Goal: Task Accomplishment & Management: Use online tool/utility

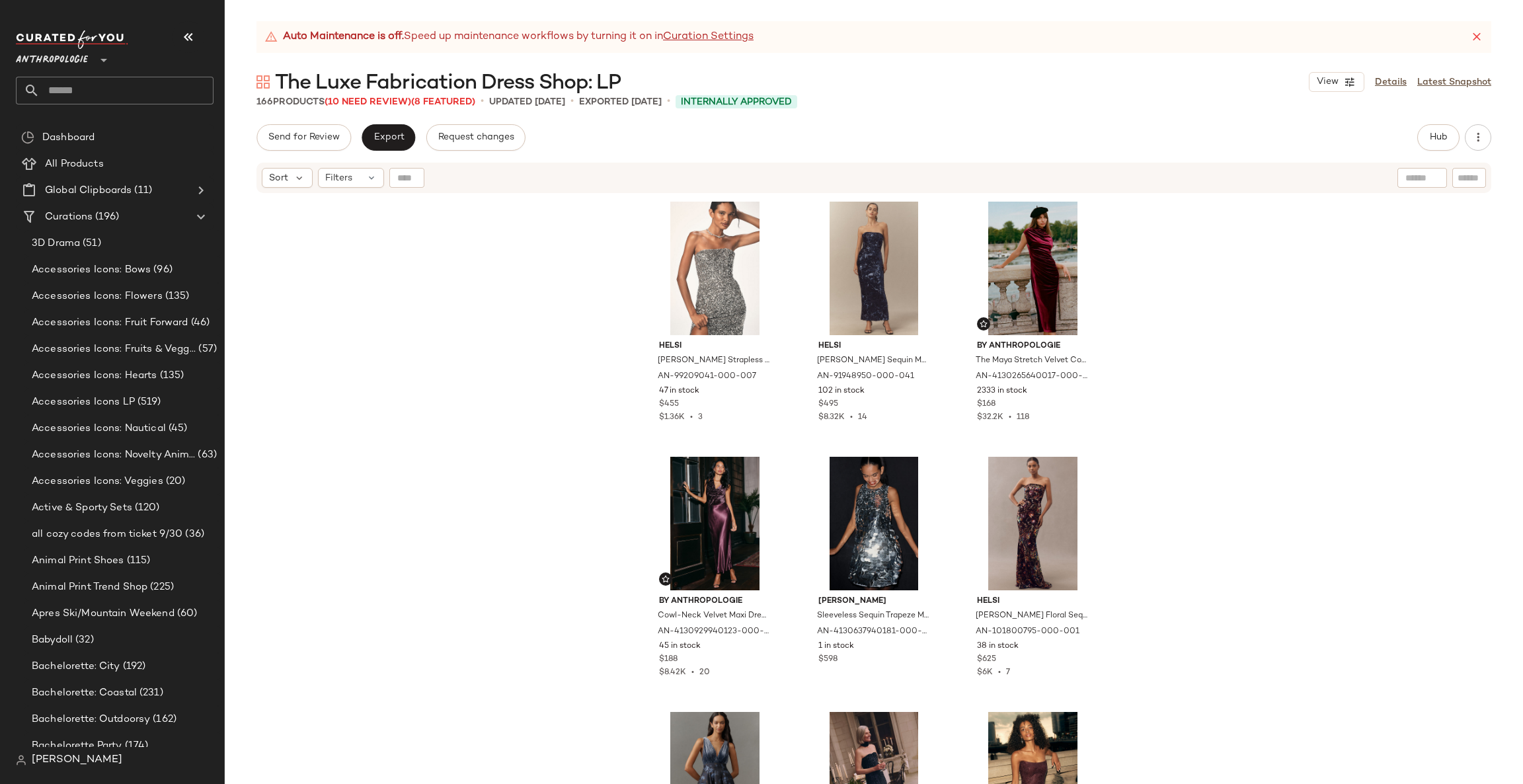
click at [108, 59] on icon at bounding box center [104, 60] width 16 height 16
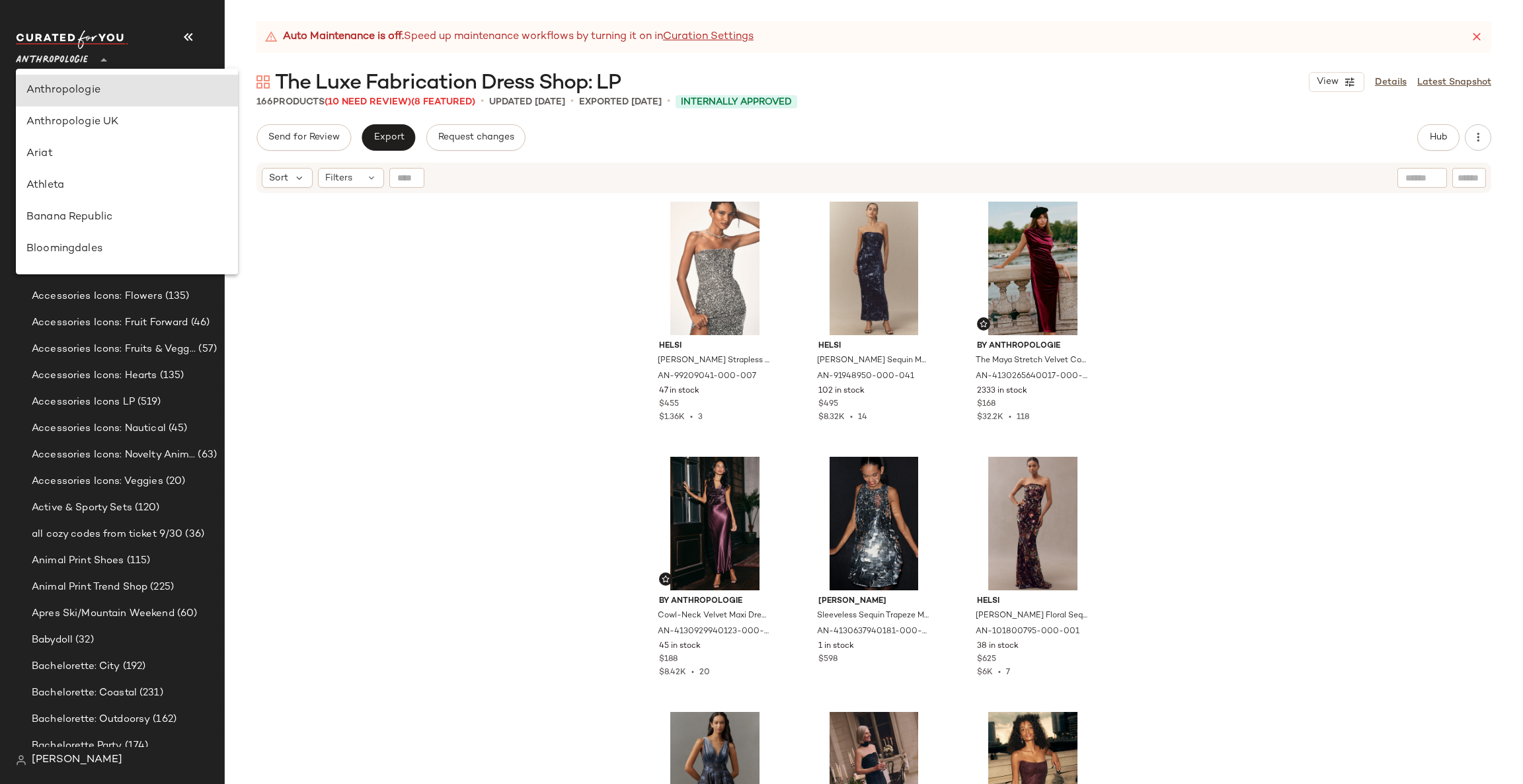
type input "**"
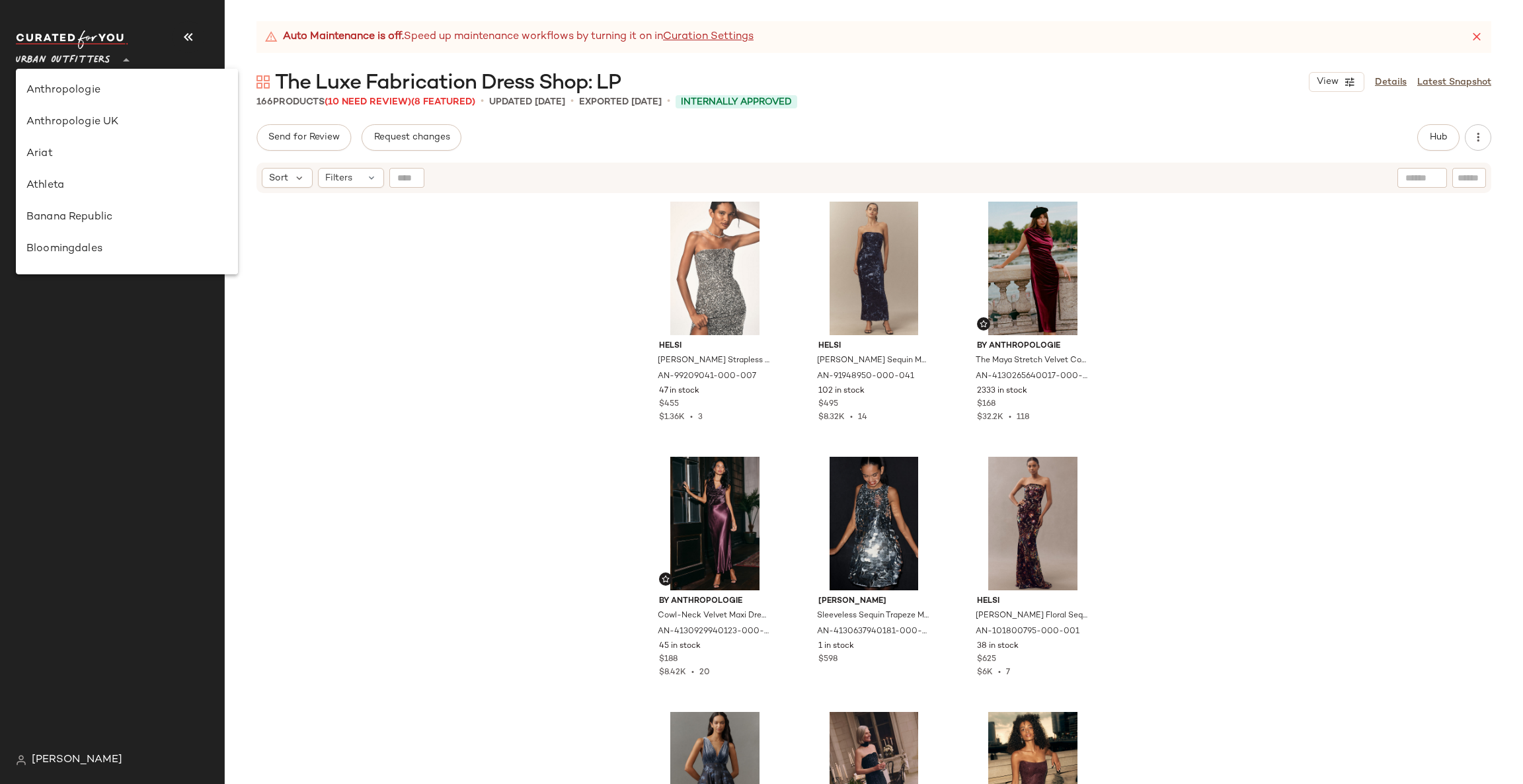
scroll to position [711, 0]
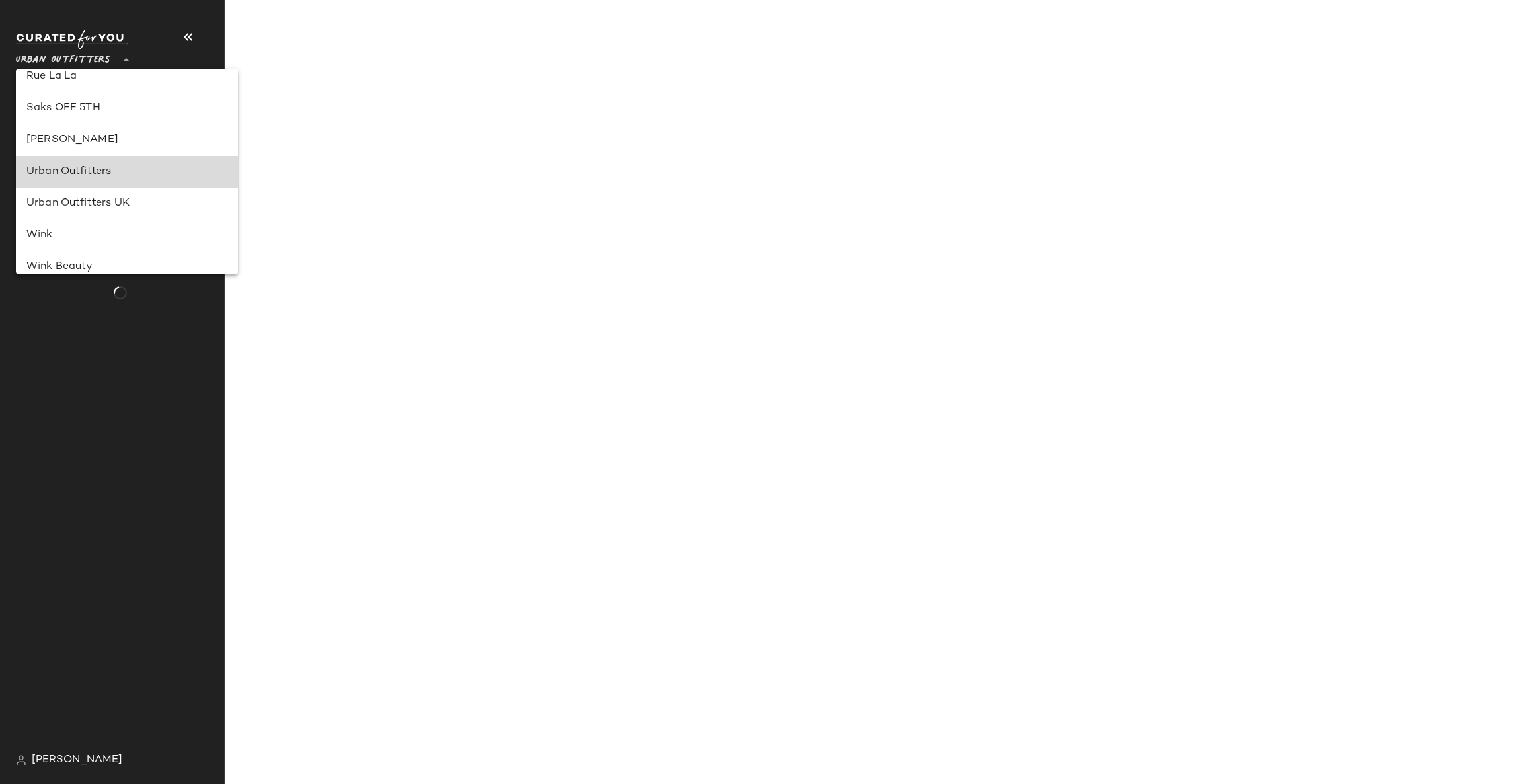
click at [153, 170] on div "Urban Outfitters" at bounding box center [127, 172] width 201 height 16
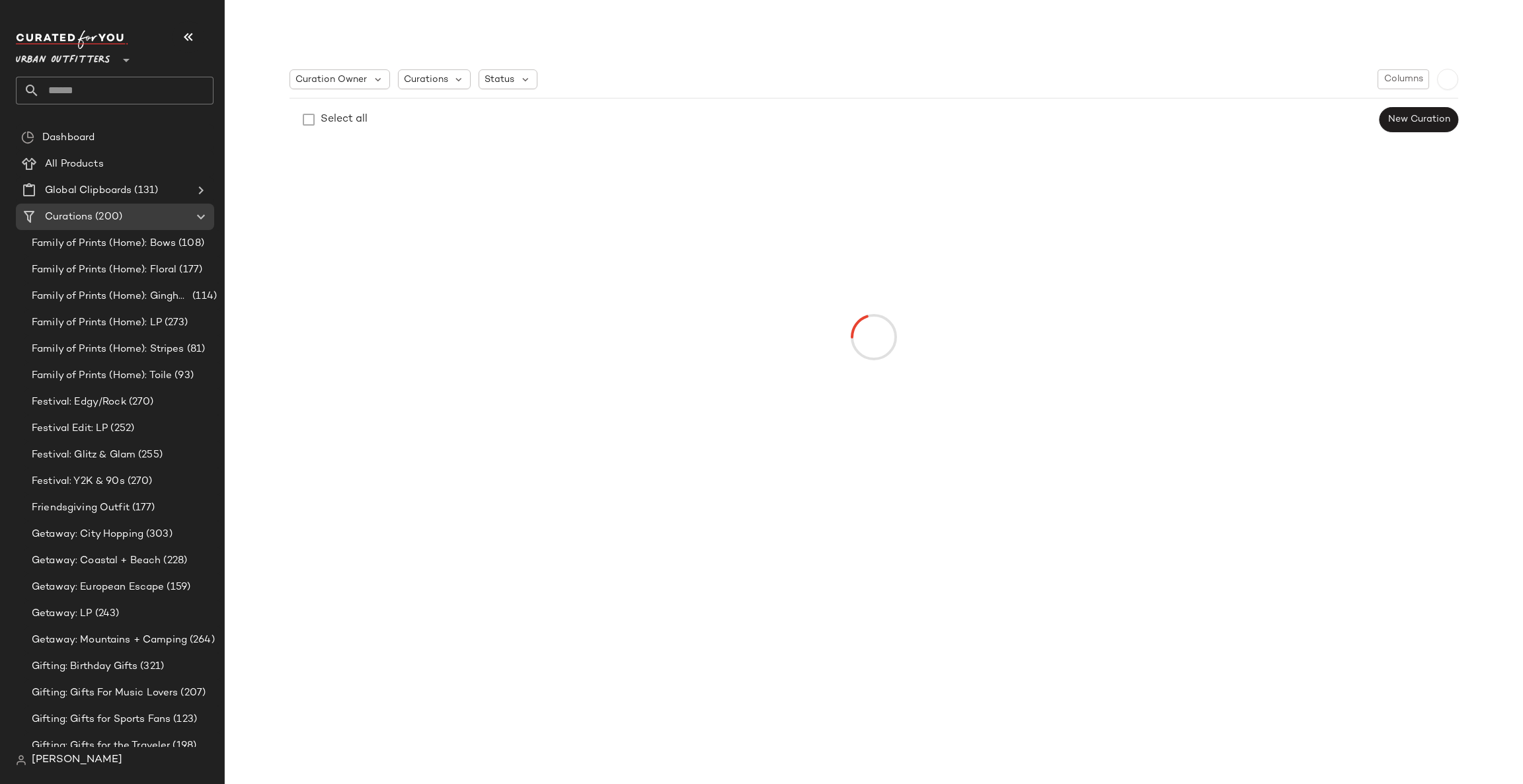
click at [114, 79] on input "text" at bounding box center [126, 90] width 174 height 28
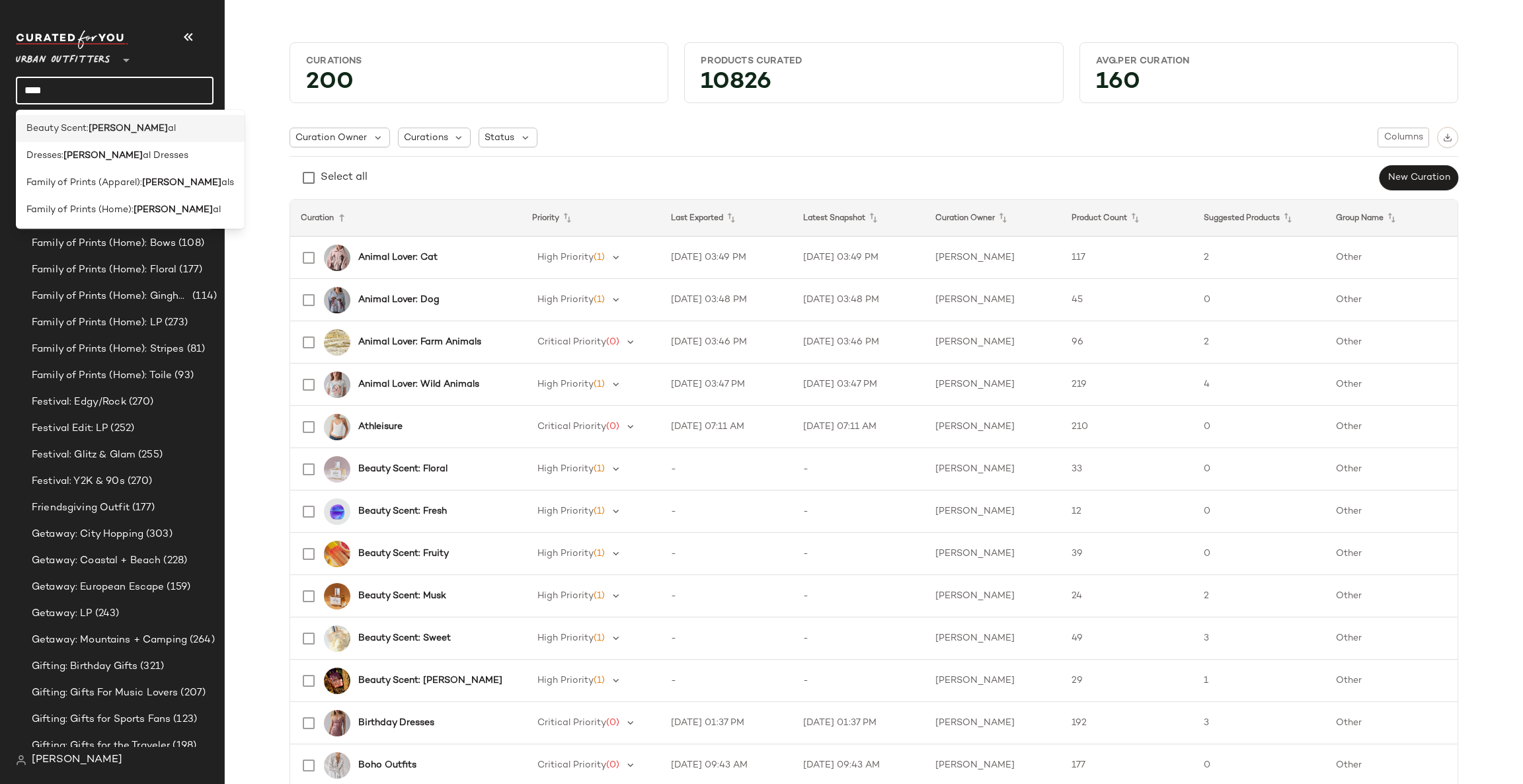
type input "****"
click at [62, 128] on span "Beauty Scent:" at bounding box center [57, 128] width 62 height 14
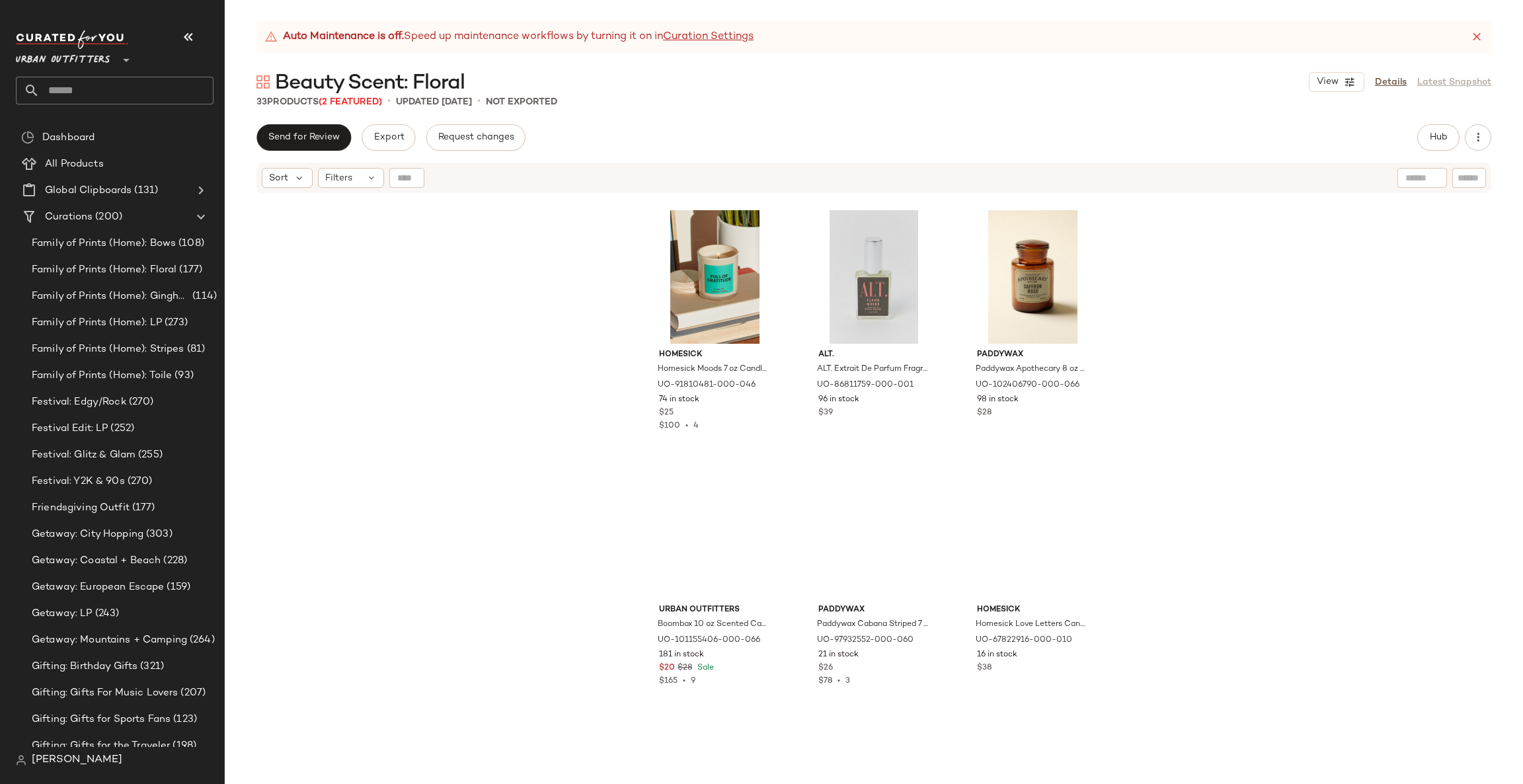
scroll to position [2185, 0]
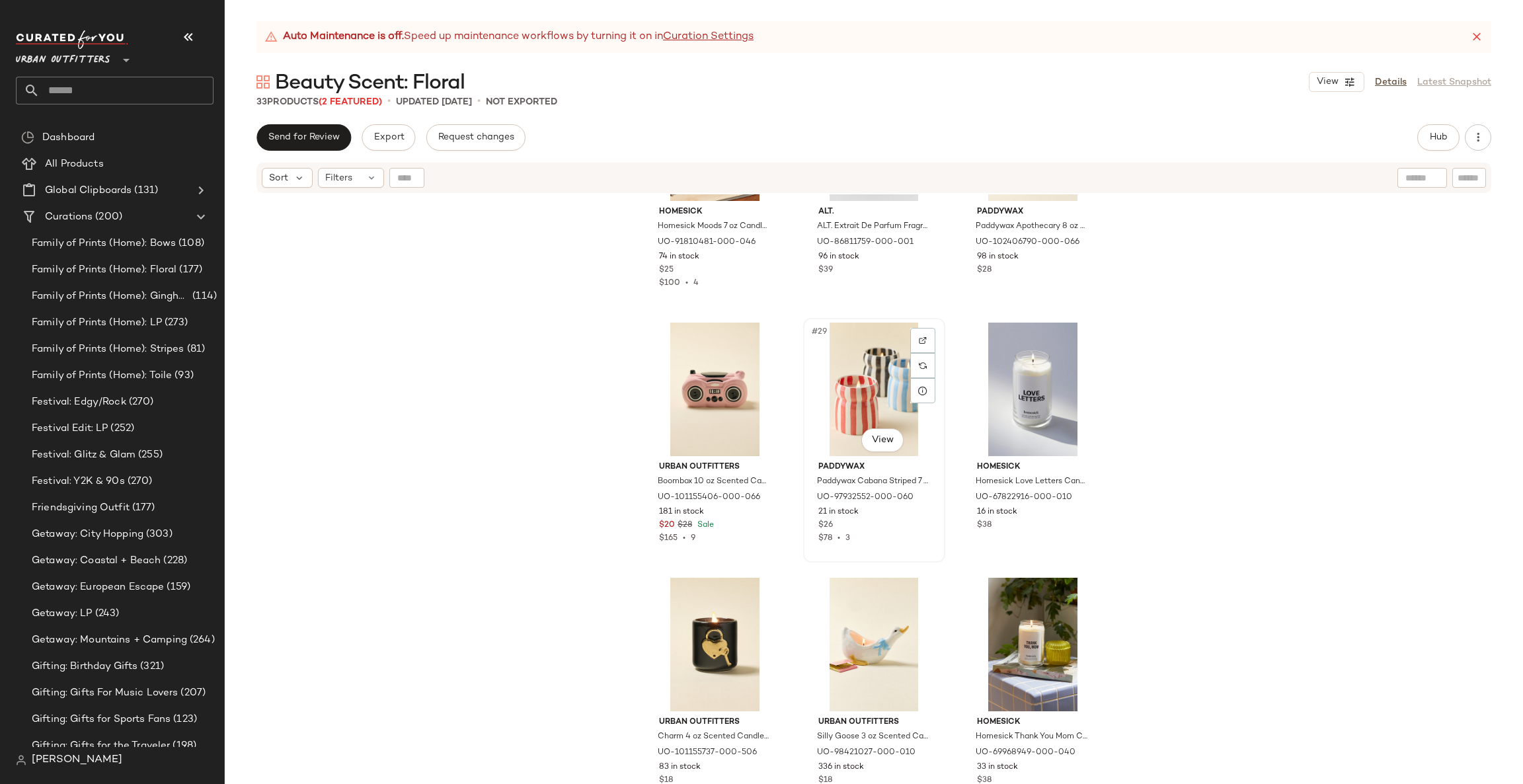
click at [843, 384] on div "#29 View" at bounding box center [874, 389] width 133 height 134
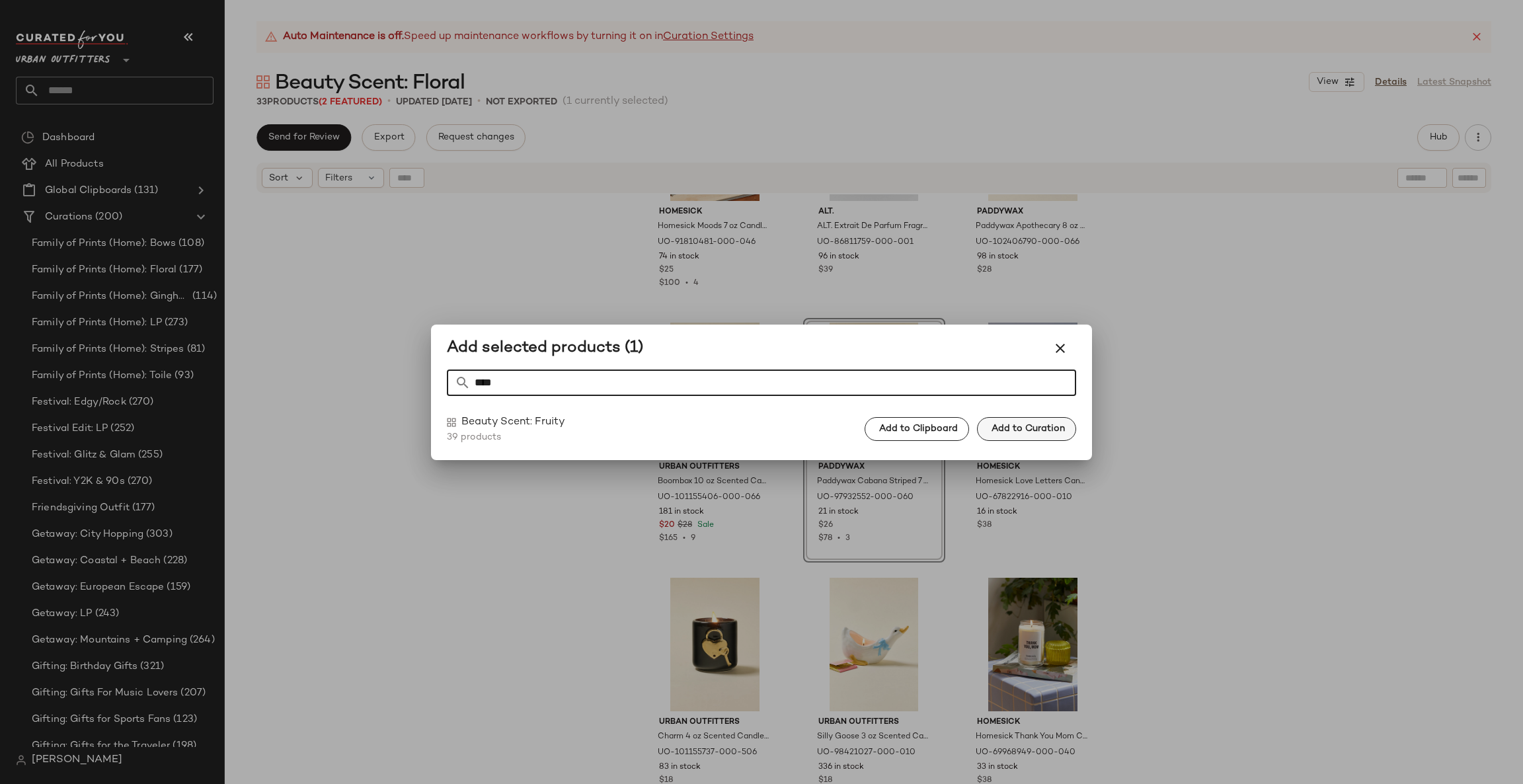
type input "****"
click at [1023, 434] on span "Add to Curation" at bounding box center [1027, 429] width 74 height 10
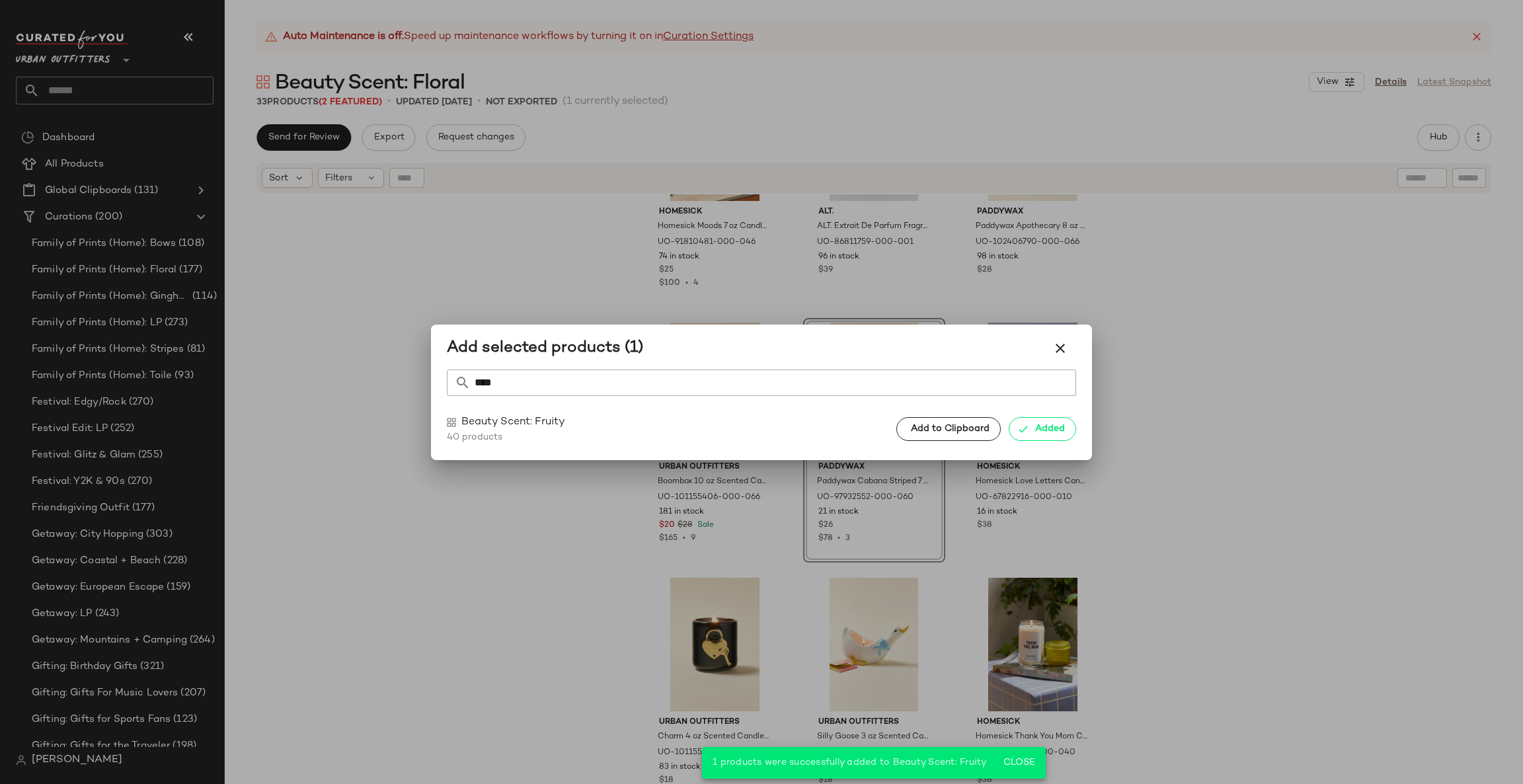
click at [1199, 478] on div at bounding box center [762, 392] width 1523 height 784
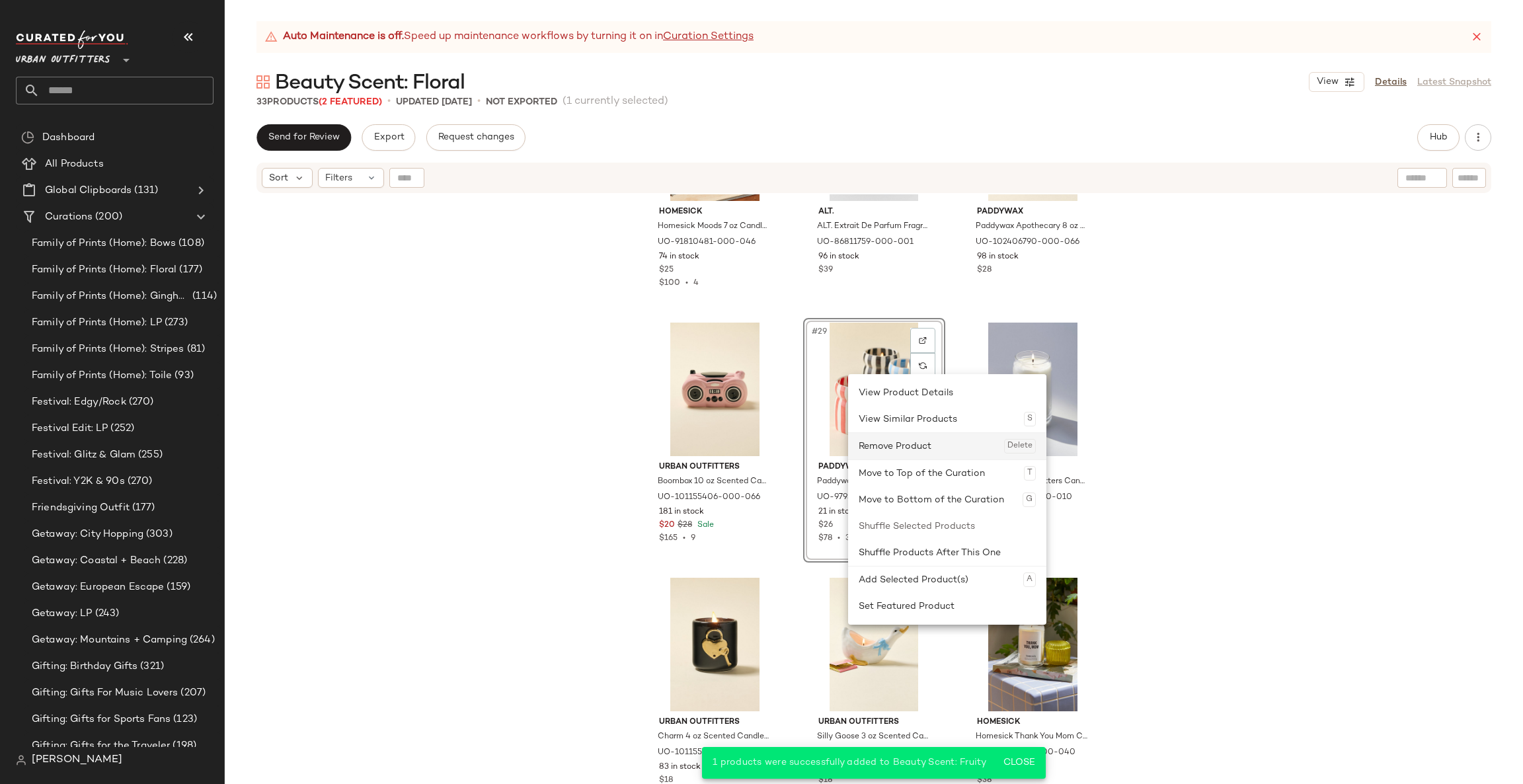
click at [916, 440] on div "Remove Product Delete" at bounding box center [947, 446] width 177 height 26
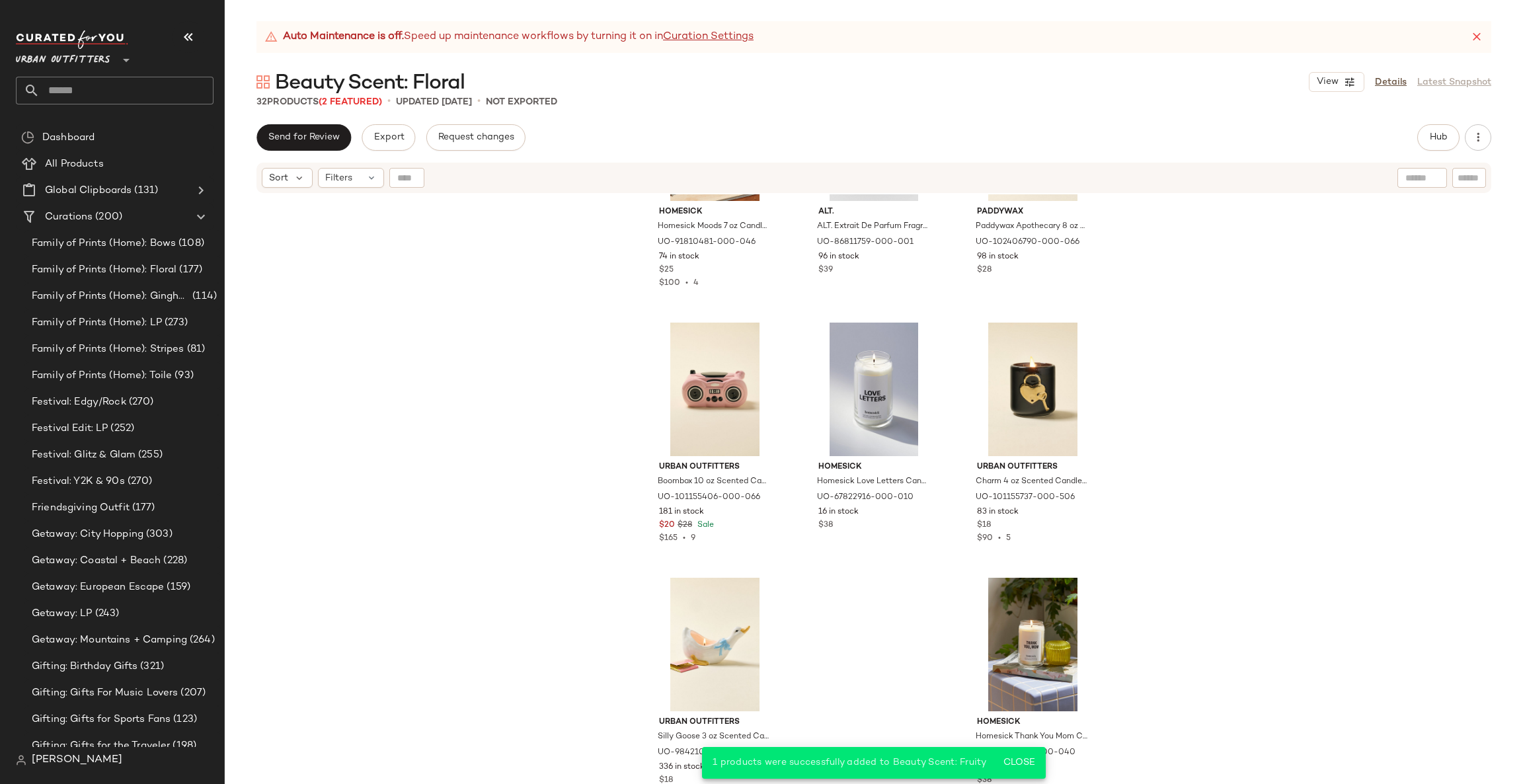
click at [151, 92] on input "text" at bounding box center [126, 90] width 174 height 28
click at [461, 351] on div "Homesick Homesick Moods 7 oz Candle in Full Of Gratitude at Urban Outfitters UO…" at bounding box center [874, 506] width 1298 height 623
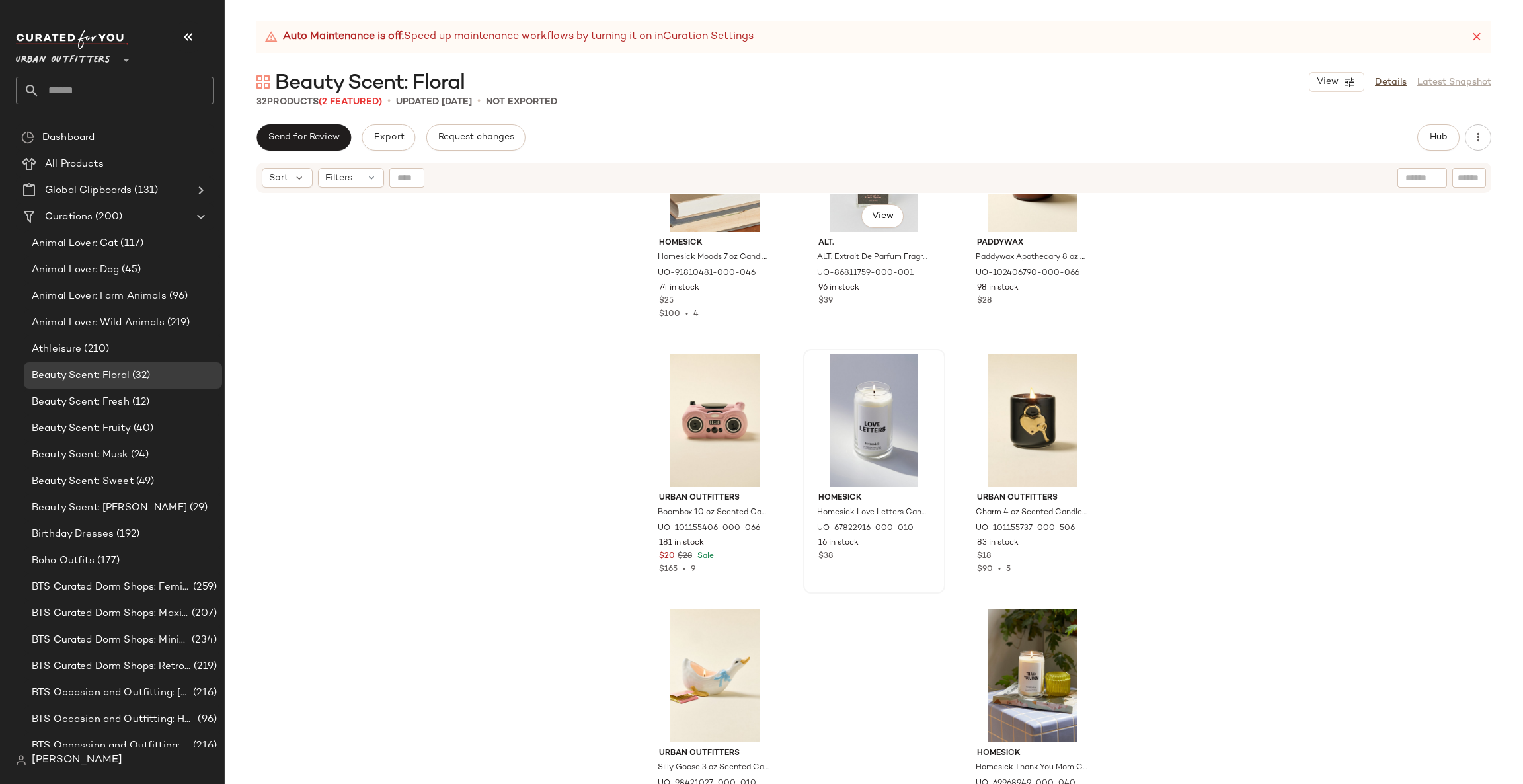
scroll to position [2185, 0]
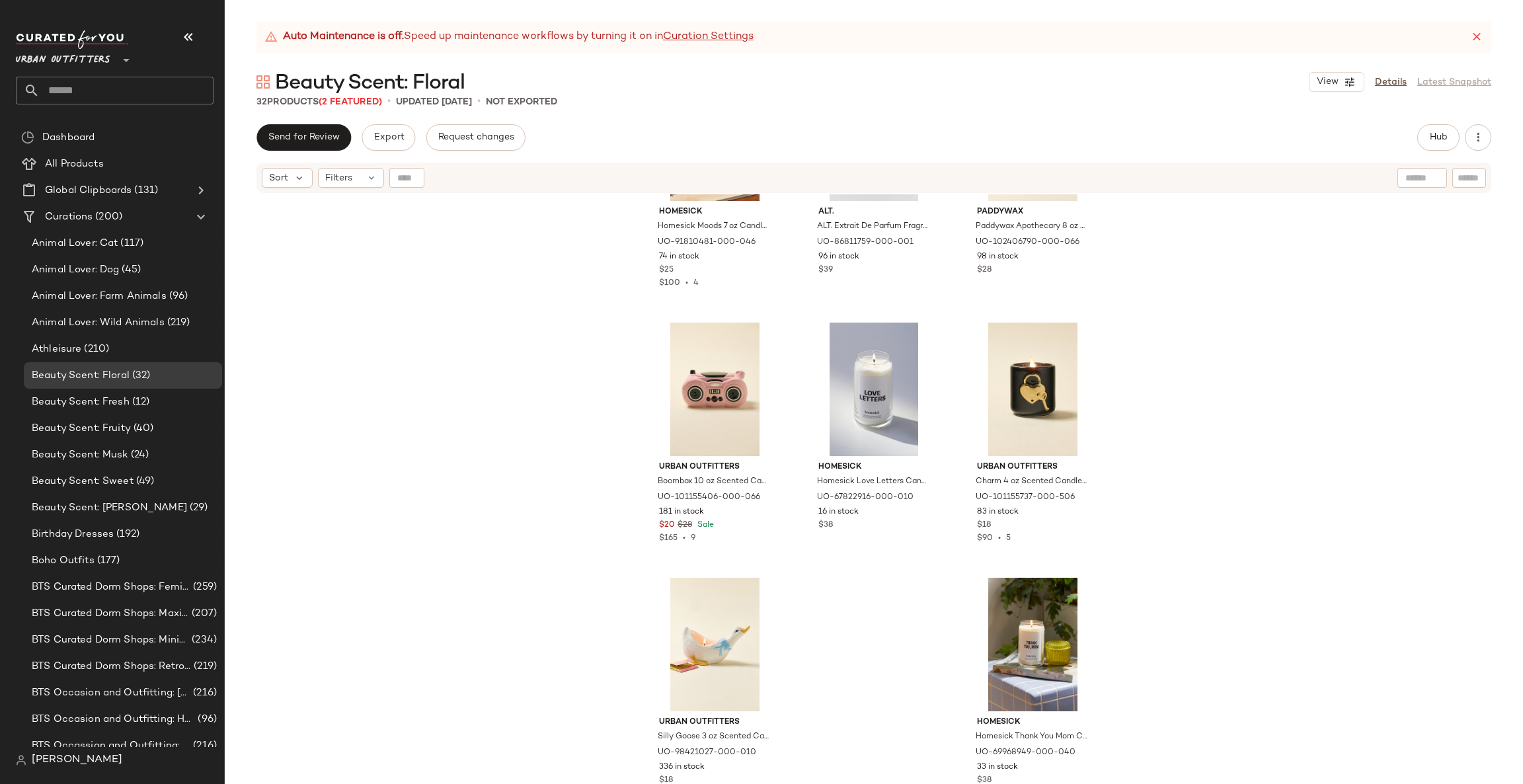
click at [88, 79] on input "text" at bounding box center [126, 90] width 174 height 28
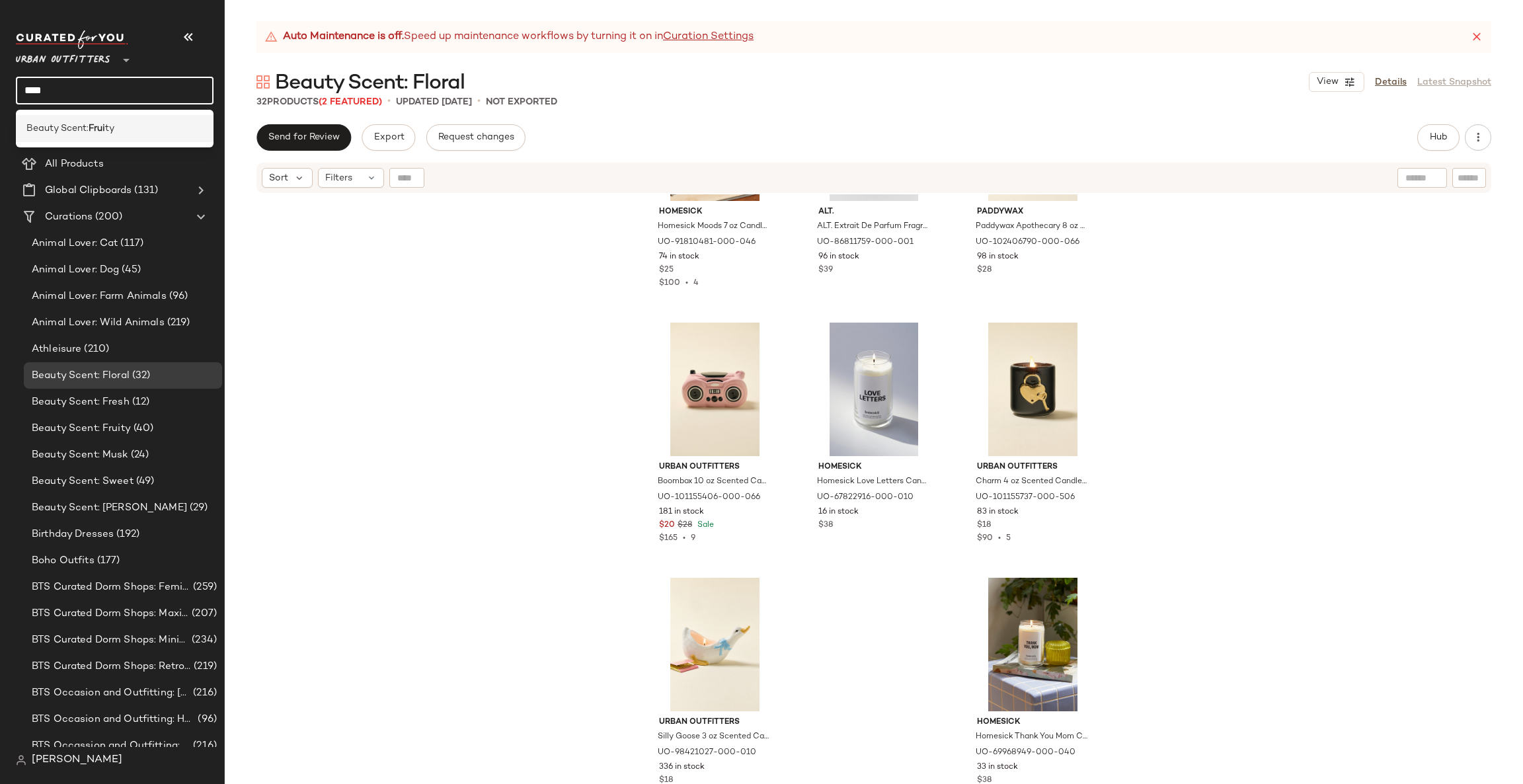
type input "****"
click at [128, 126] on div "Beauty Scent: Frui ty" at bounding box center [115, 128] width 176 height 14
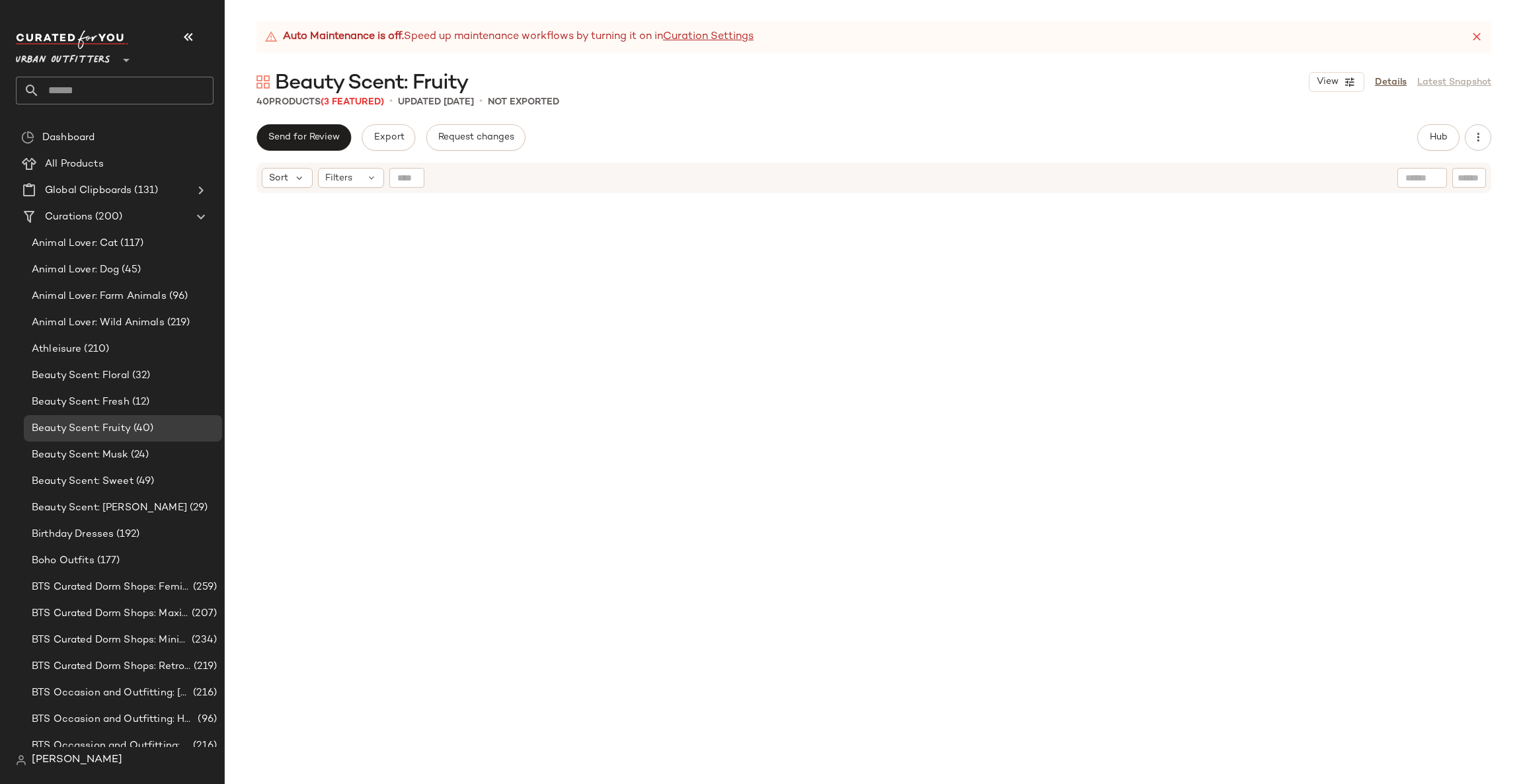
scroll to position [2950, 0]
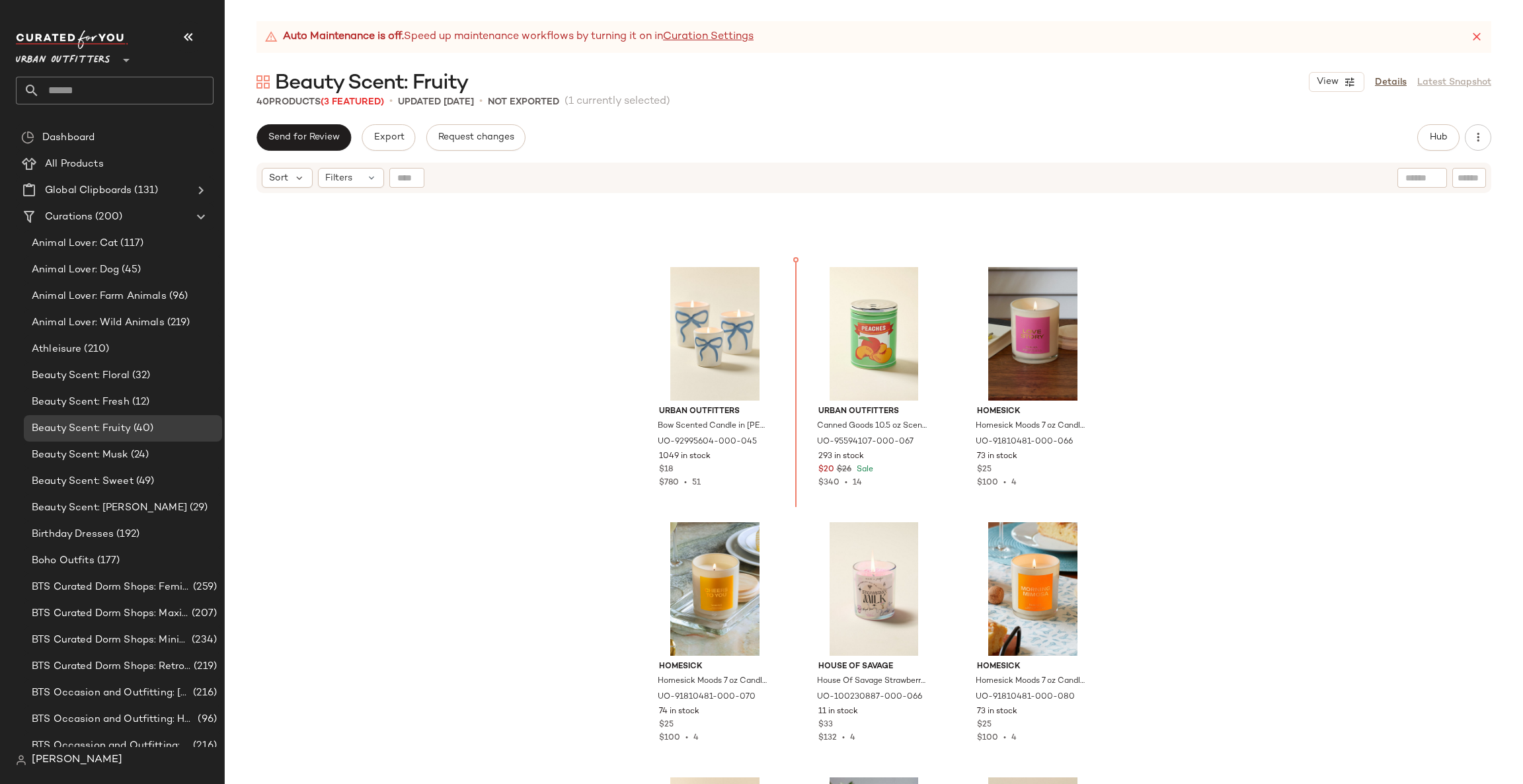
scroll to position [2472, 0]
